Goal: Task Accomplishment & Management: Manage account settings

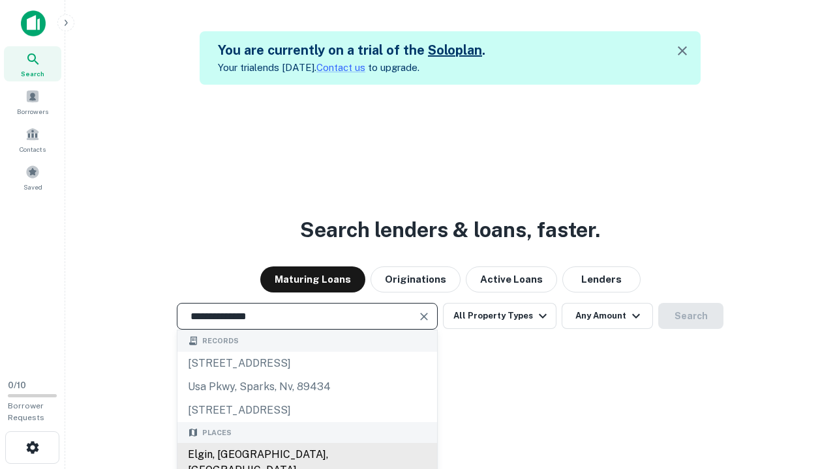
click at [306, 455] on div "Elgin, [GEOGRAPHIC_DATA], [GEOGRAPHIC_DATA]" at bounding box center [307, 462] width 260 height 39
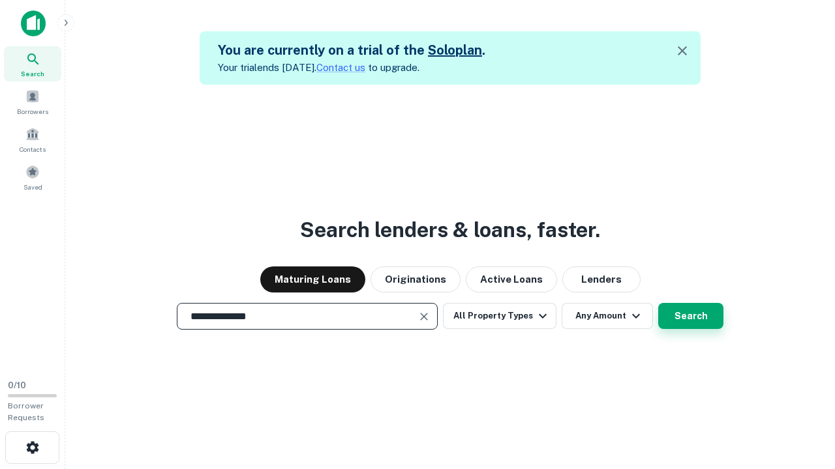
type input "**********"
click at [658, 303] on button "Search" at bounding box center [690, 316] width 65 height 26
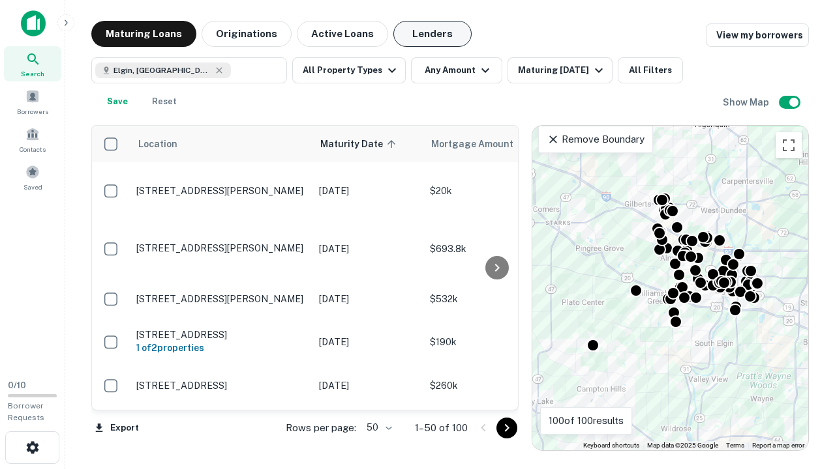
click at [432, 34] on button "Lenders" at bounding box center [432, 34] width 78 height 26
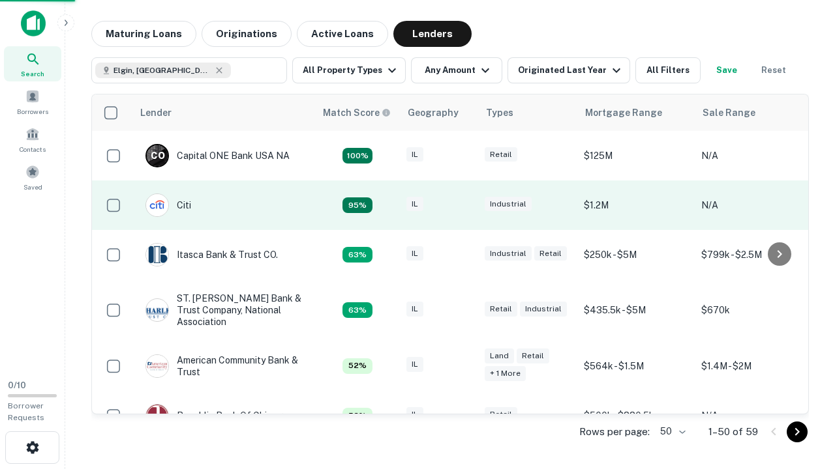
click at [463, 205] on div "IL" at bounding box center [438, 206] width 65 height 18
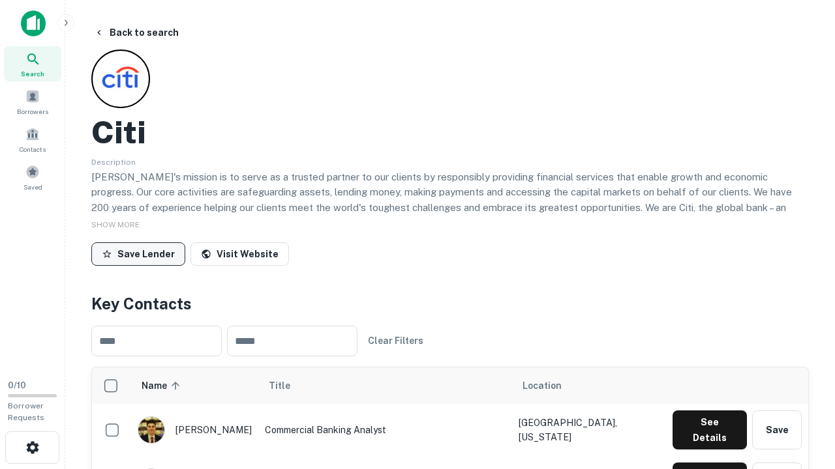
click at [138, 254] on button "Save Lender" at bounding box center [138, 254] width 94 height 23
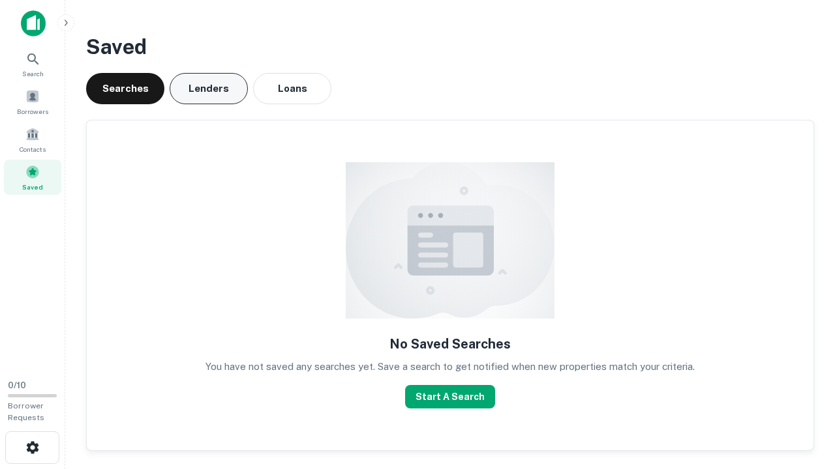
click at [209, 89] on button "Lenders" at bounding box center [209, 88] width 78 height 31
